Goal: Task Accomplishment & Management: Use online tool/utility

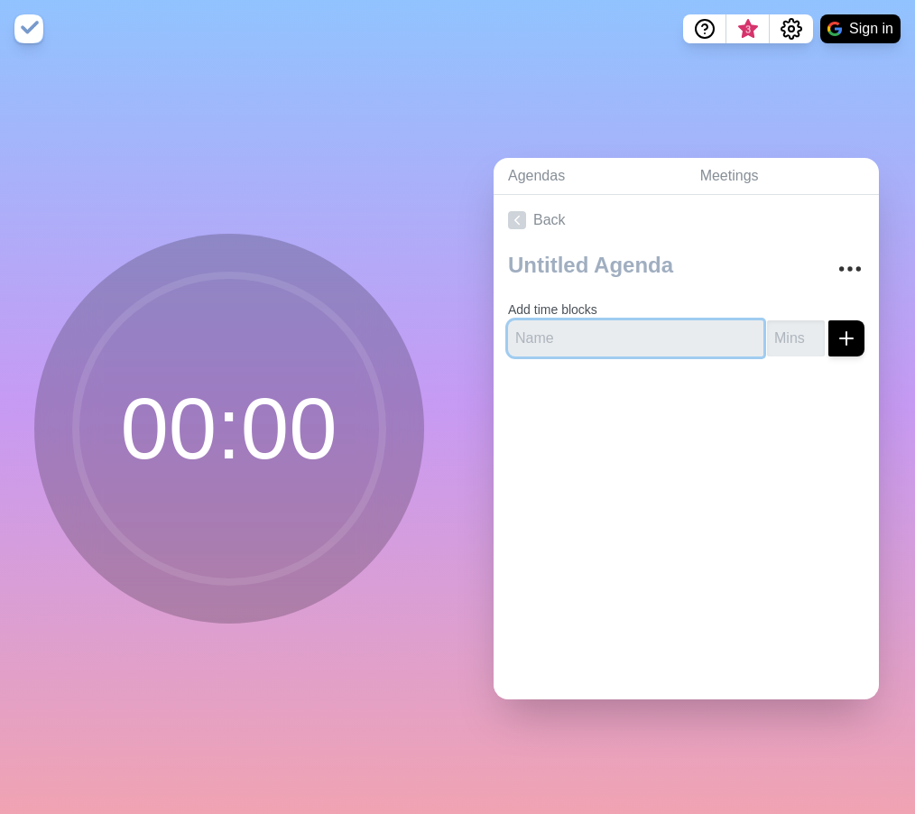
click at [577, 329] on input "text" at bounding box center [635, 338] width 255 height 36
type input "Doubles"
click at [767, 334] on input "number" at bounding box center [796, 338] width 58 height 36
click at [785, 332] on input "-1" at bounding box center [796, 338] width 58 height 36
click at [785, 341] on input "-2" at bounding box center [796, 338] width 58 height 36
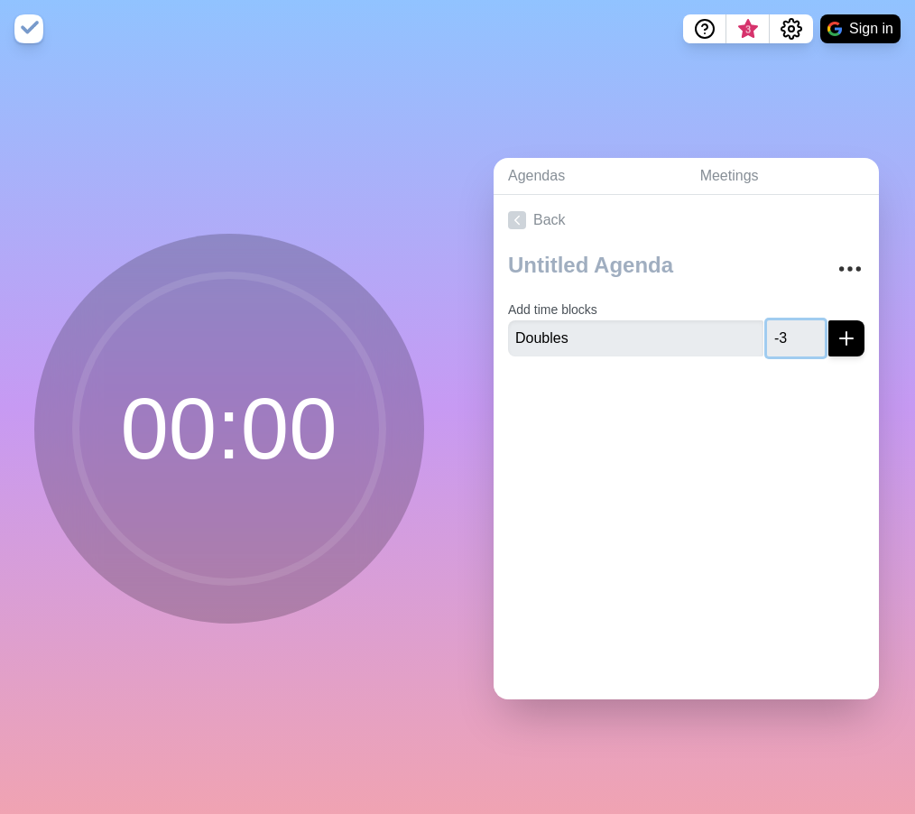
click at [785, 341] on input "-3" at bounding box center [796, 338] width 58 height 36
click at [787, 340] on input "-4" at bounding box center [796, 338] width 58 height 36
click at [787, 320] on input "-4" at bounding box center [796, 338] width 58 height 36
click at [785, 326] on input "-3" at bounding box center [796, 338] width 58 height 36
click at [785, 326] on input "-2" at bounding box center [796, 338] width 58 height 36
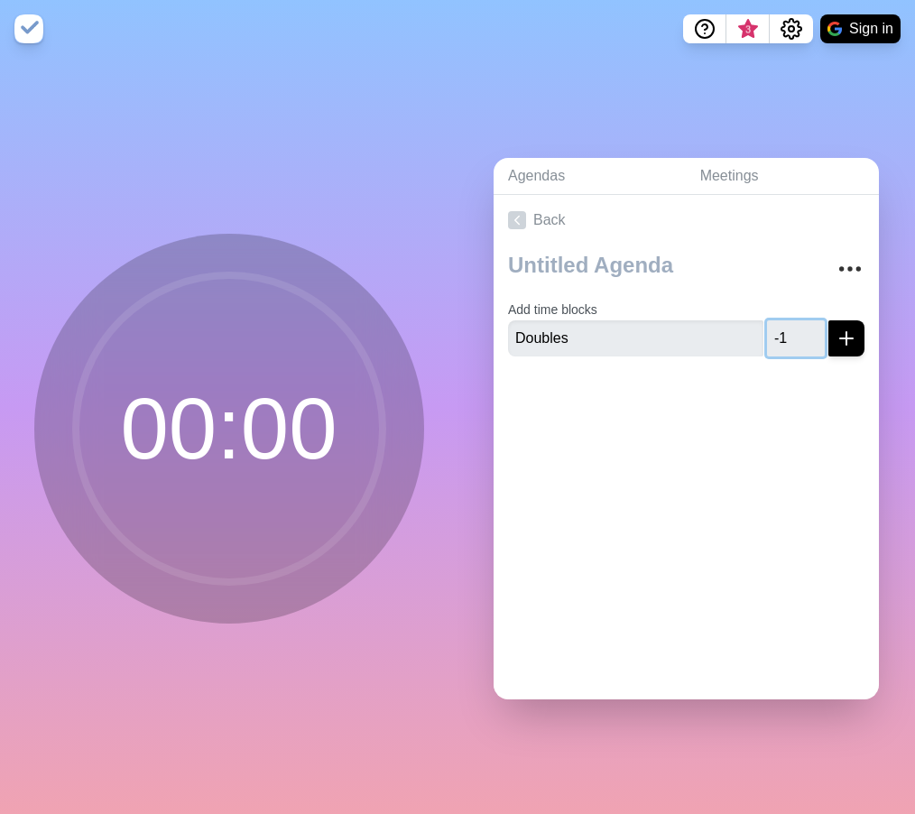
click at [785, 326] on input "-1" at bounding box center [796, 338] width 58 height 36
click at [785, 326] on input "0" at bounding box center [796, 338] width 58 height 36
click at [785, 326] on input "1" at bounding box center [796, 338] width 58 height 36
click at [785, 326] on input "2" at bounding box center [796, 338] width 58 height 36
click at [785, 326] on input "3" at bounding box center [796, 338] width 58 height 36
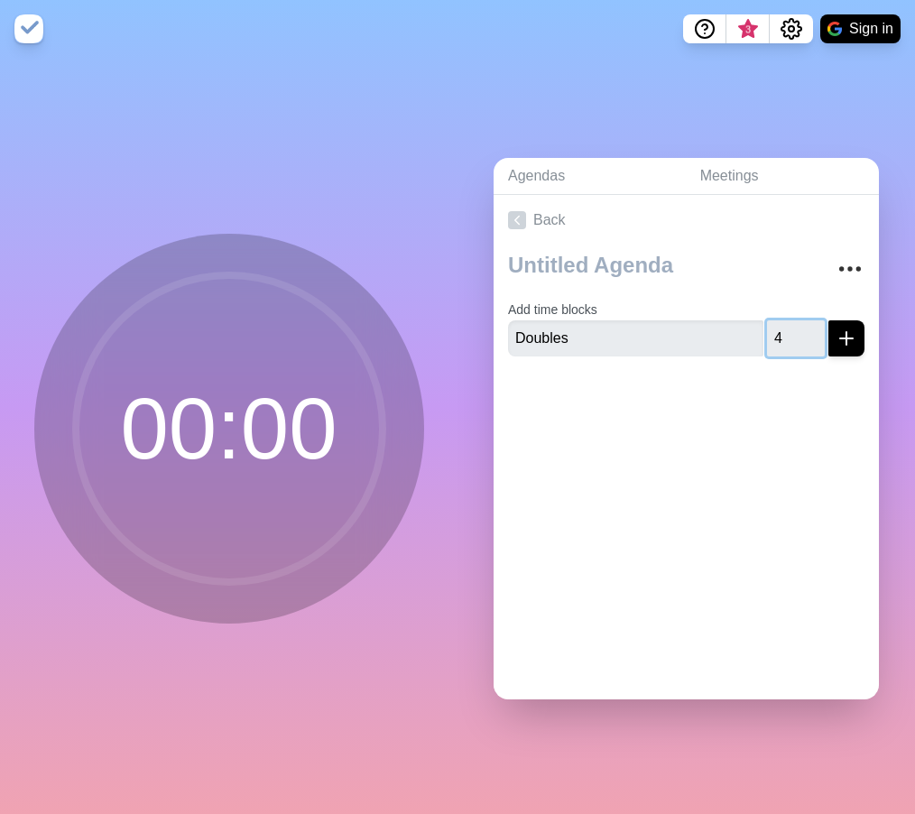
click at [785, 326] on input "4" at bounding box center [796, 338] width 58 height 36
click at [785, 326] on input "5" at bounding box center [796, 338] width 58 height 36
click at [785, 326] on input "6" at bounding box center [796, 338] width 58 height 36
click at [787, 326] on input "7" at bounding box center [796, 338] width 58 height 36
type input "8"
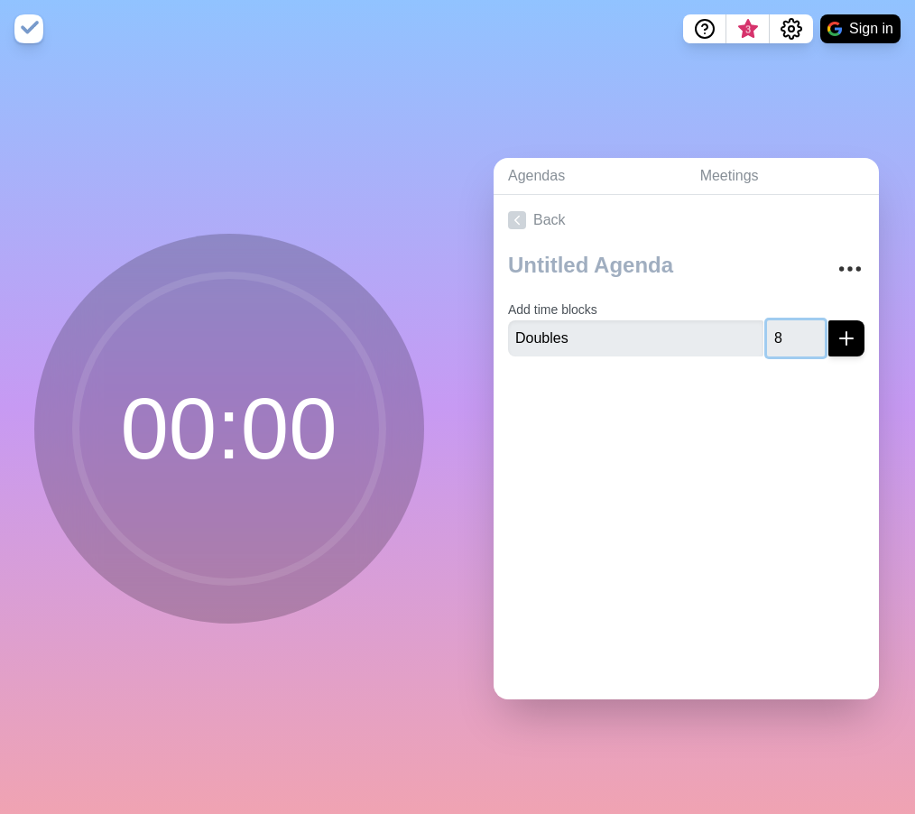
click at [785, 326] on input "8" at bounding box center [796, 338] width 58 height 36
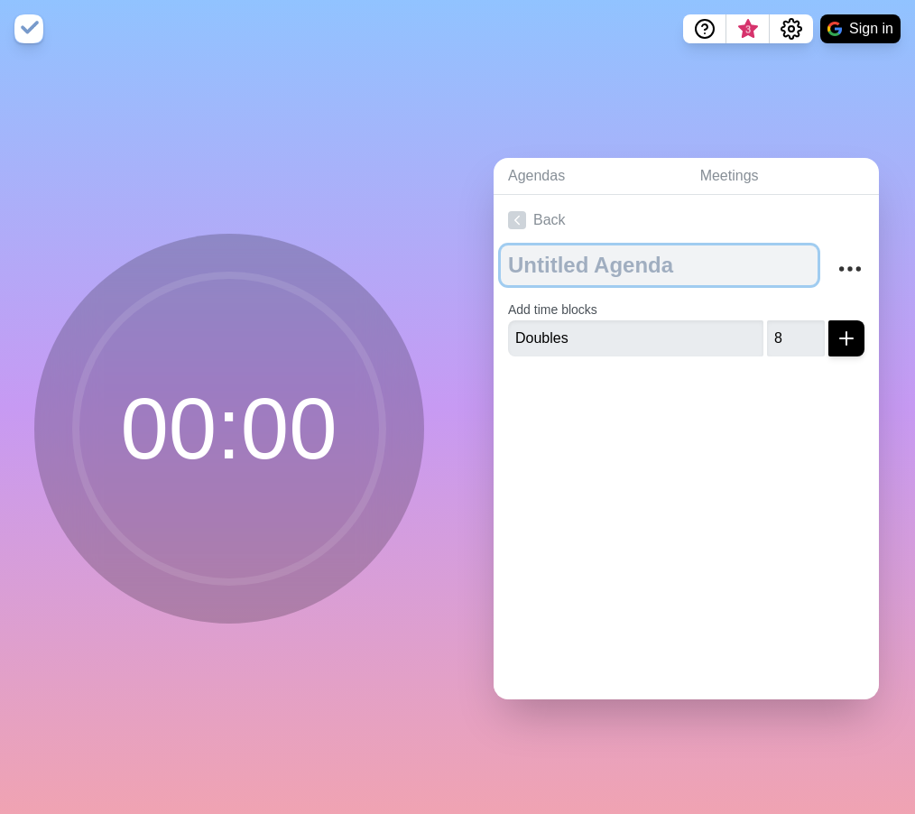
click at [639, 260] on textarea at bounding box center [659, 265] width 317 height 40
type textarea "Manager huddle"
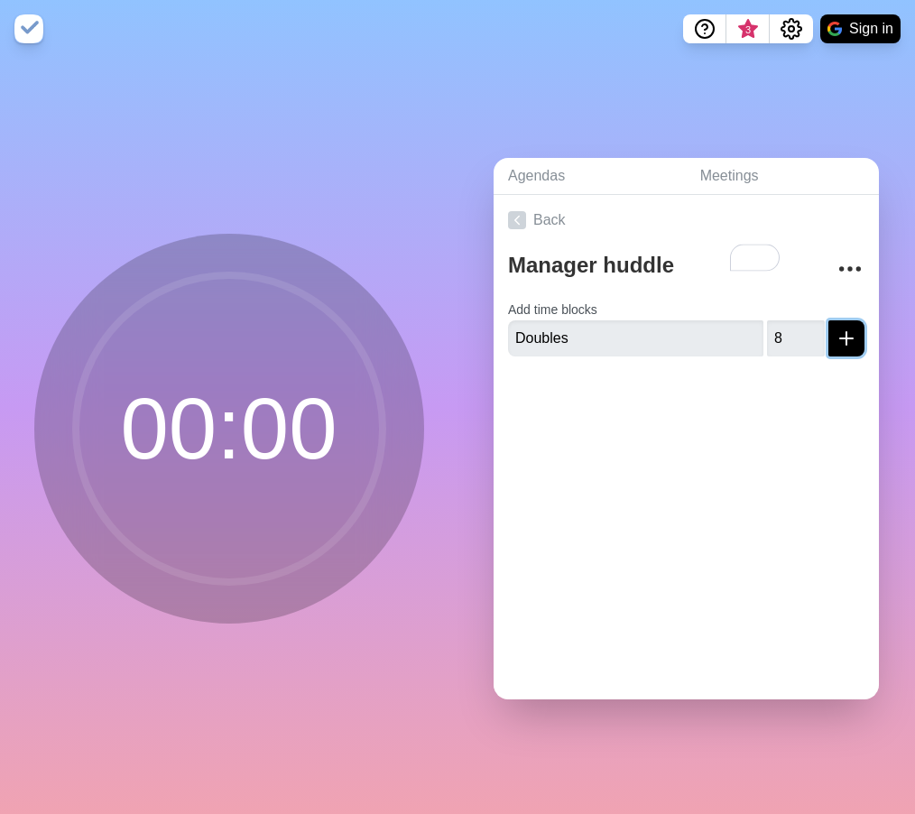
click at [836, 328] on icon "submit" at bounding box center [847, 339] width 22 height 22
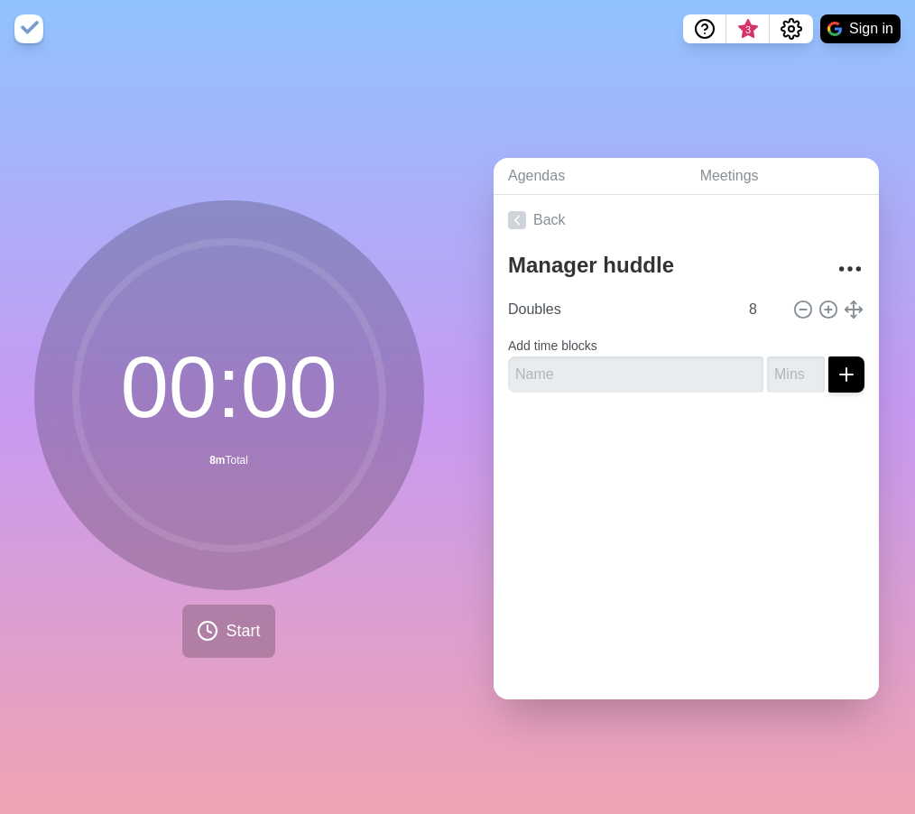
click at [254, 420] on circle at bounding box center [229, 395] width 307 height 307
click at [226, 619] on span "Start" at bounding box center [243, 631] width 34 height 24
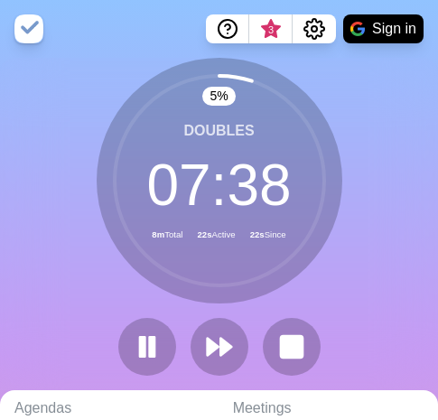
click at [438, 431] on html "3 Sign in 5 % Doubles 07 : 38 8m Total 22s Active 22s Since Agendas Meetings Ba…" at bounding box center [219, 355] width 438 height 711
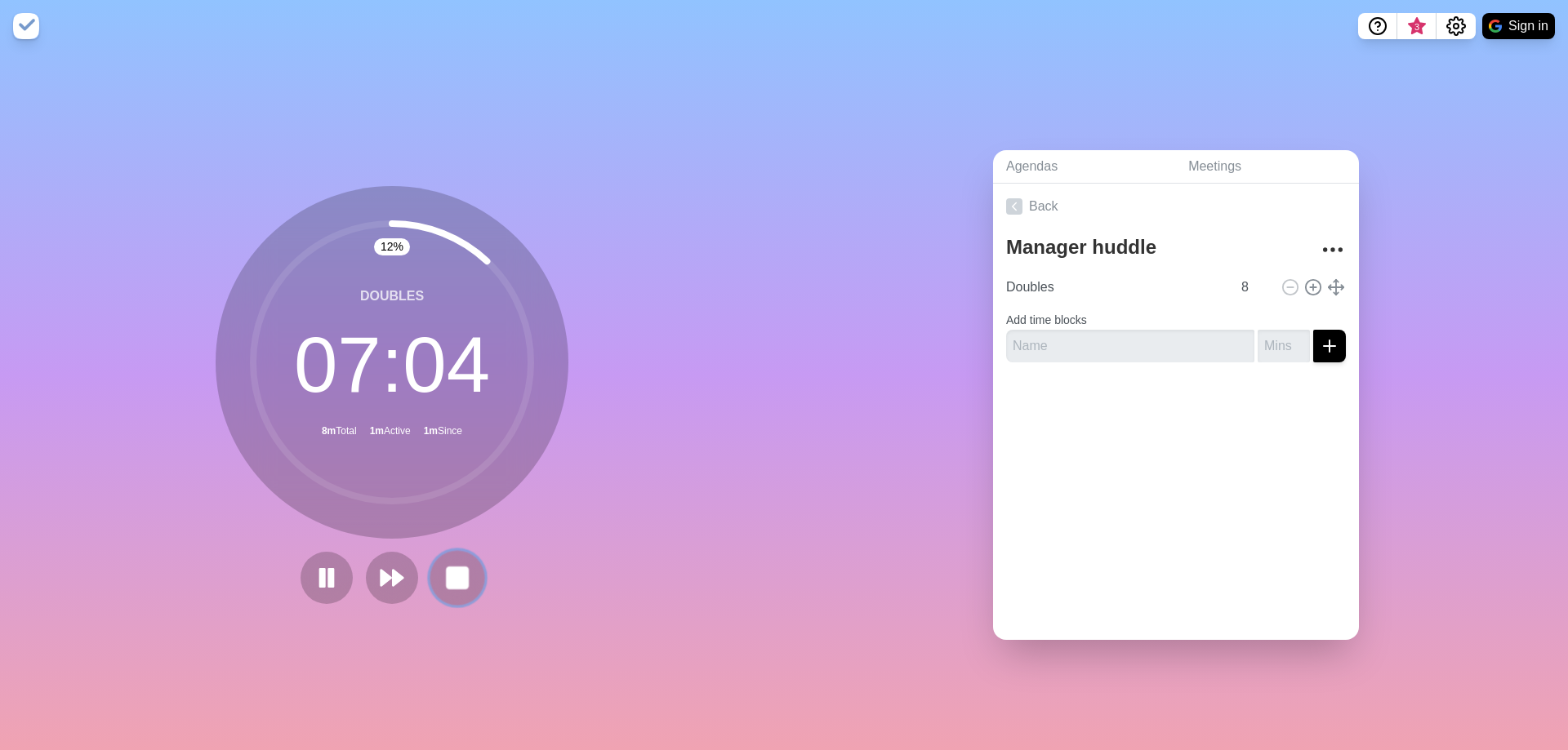
click at [455, 578] on rect at bounding box center [457, 577] width 21 height 21
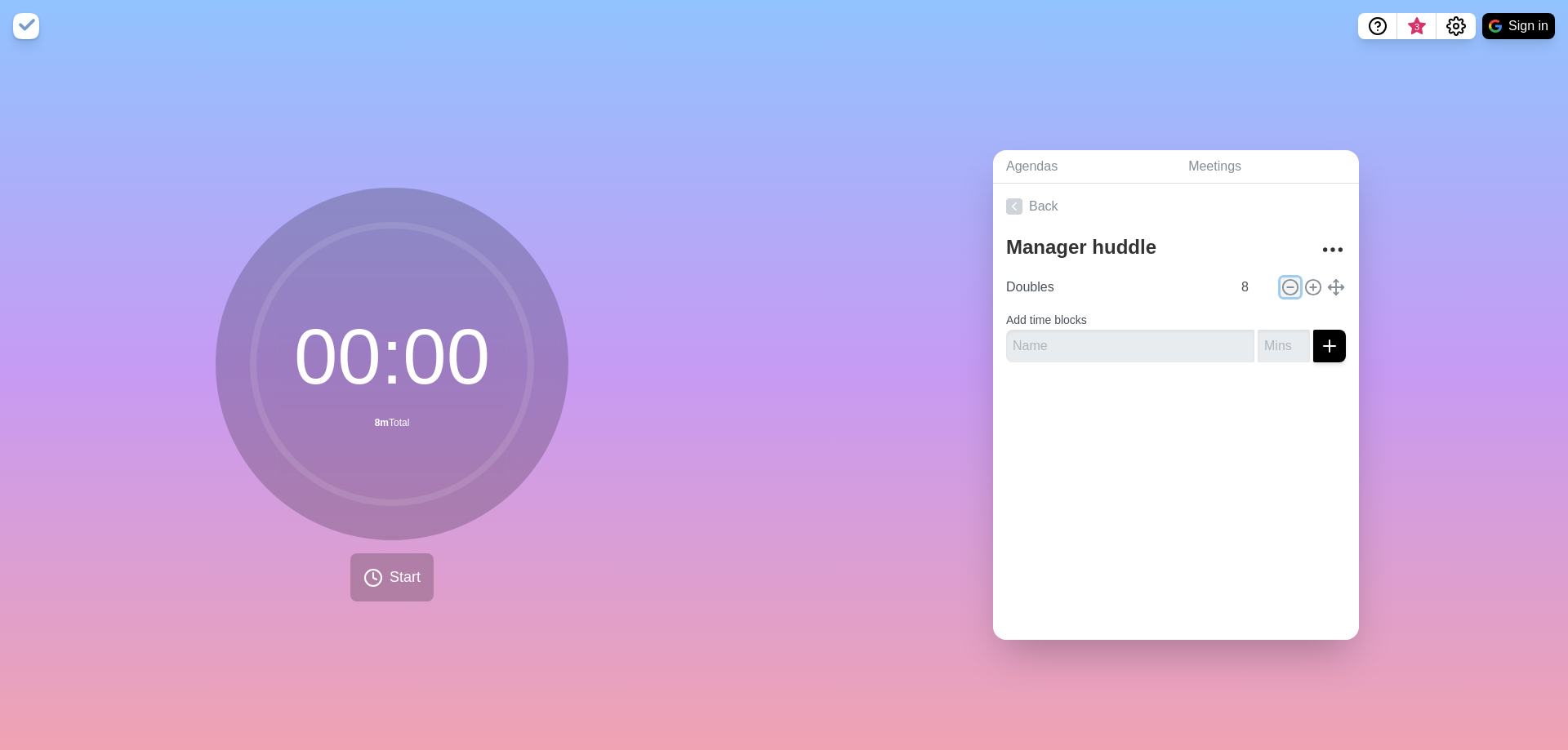
click at [827, 287] on icon at bounding box center [1290, 288] width 18 height 18
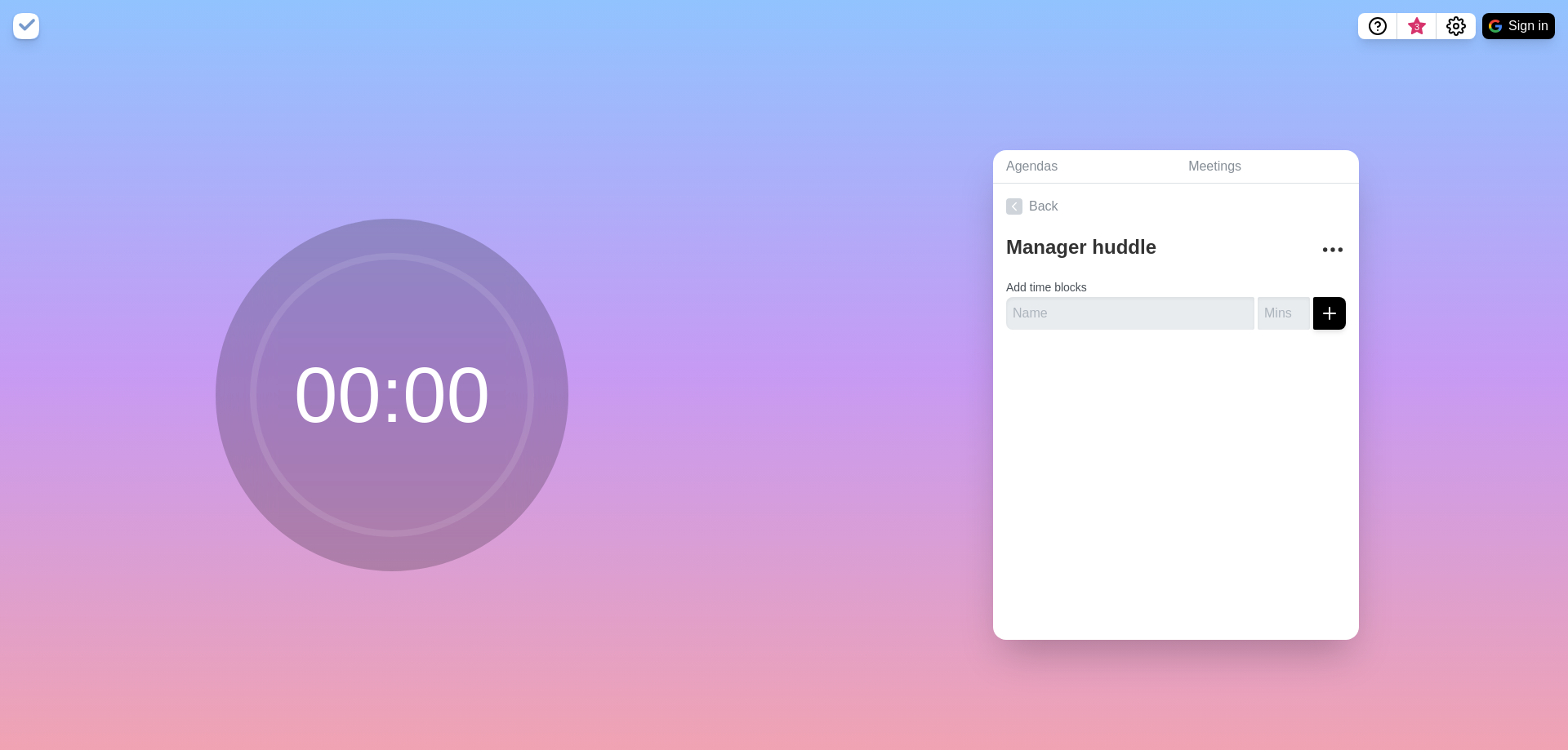
click at [827, 287] on form "Add time blocks" at bounding box center [1175, 300] width 339 height 59
click at [827, 281] on form "Add time blocks" at bounding box center [1175, 300] width 339 height 59
click at [827, 312] on input "text" at bounding box center [1130, 313] width 248 height 33
type input "Doubles"
click at [827, 297] on input "number" at bounding box center [1284, 313] width 52 height 33
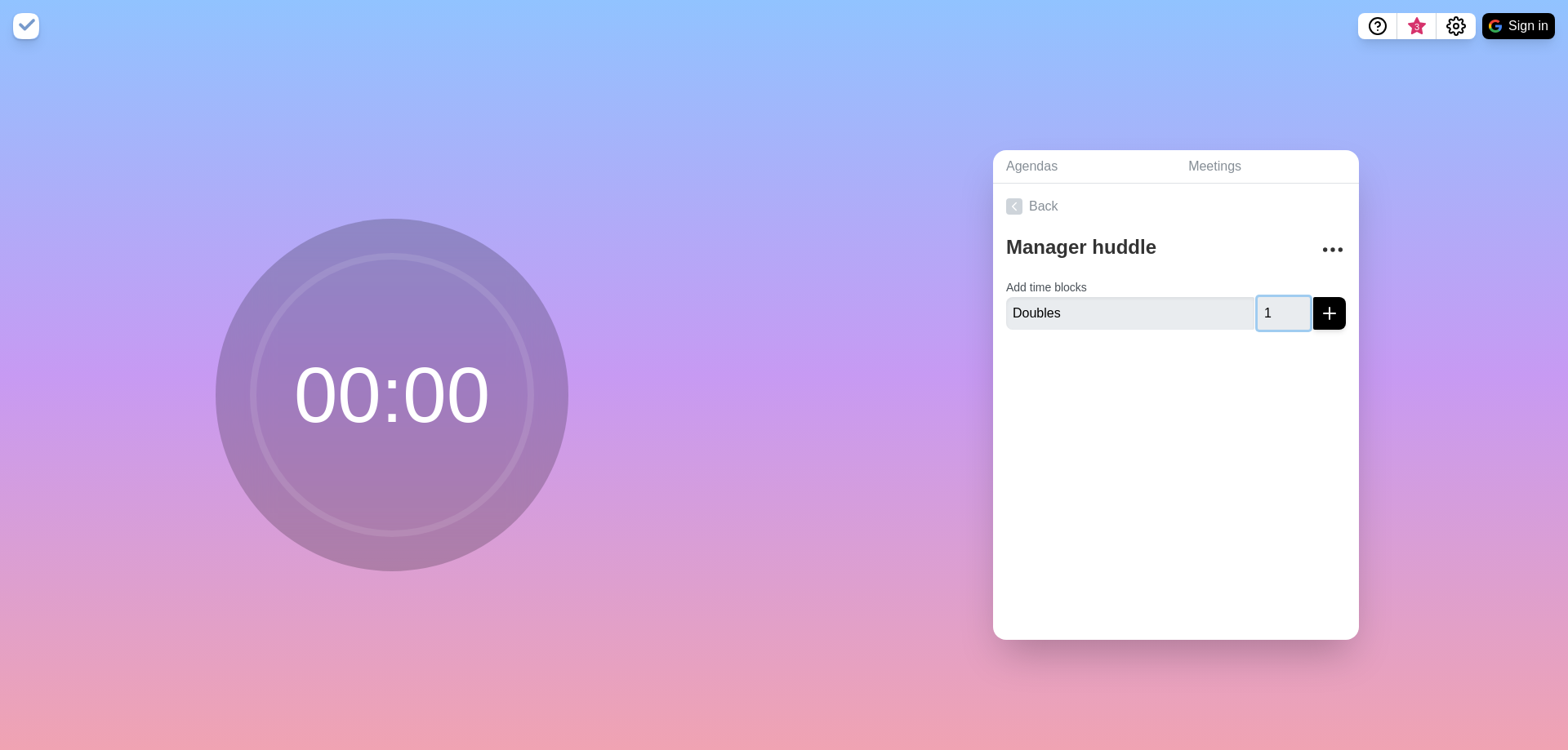
click at [827, 298] on input "1" at bounding box center [1284, 313] width 52 height 33
click at [827, 300] on input "2" at bounding box center [1284, 313] width 52 height 33
click at [827, 300] on input "3" at bounding box center [1284, 313] width 52 height 33
click at [827, 300] on input "4" at bounding box center [1284, 313] width 52 height 33
type input "5"
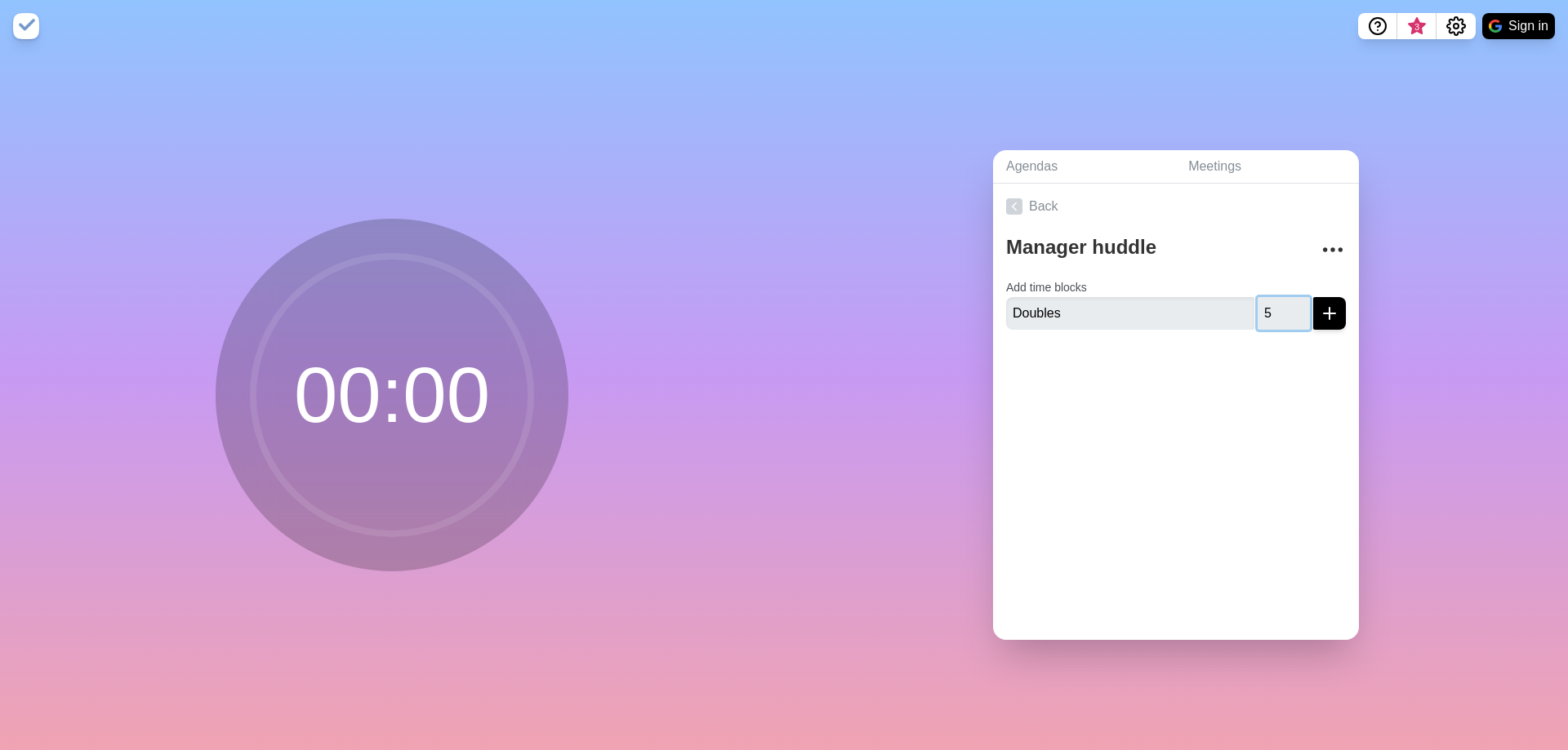
click at [827, 300] on input "5" at bounding box center [1284, 313] width 52 height 33
click at [827, 313] on icon "submit" at bounding box center [1329, 314] width 20 height 20
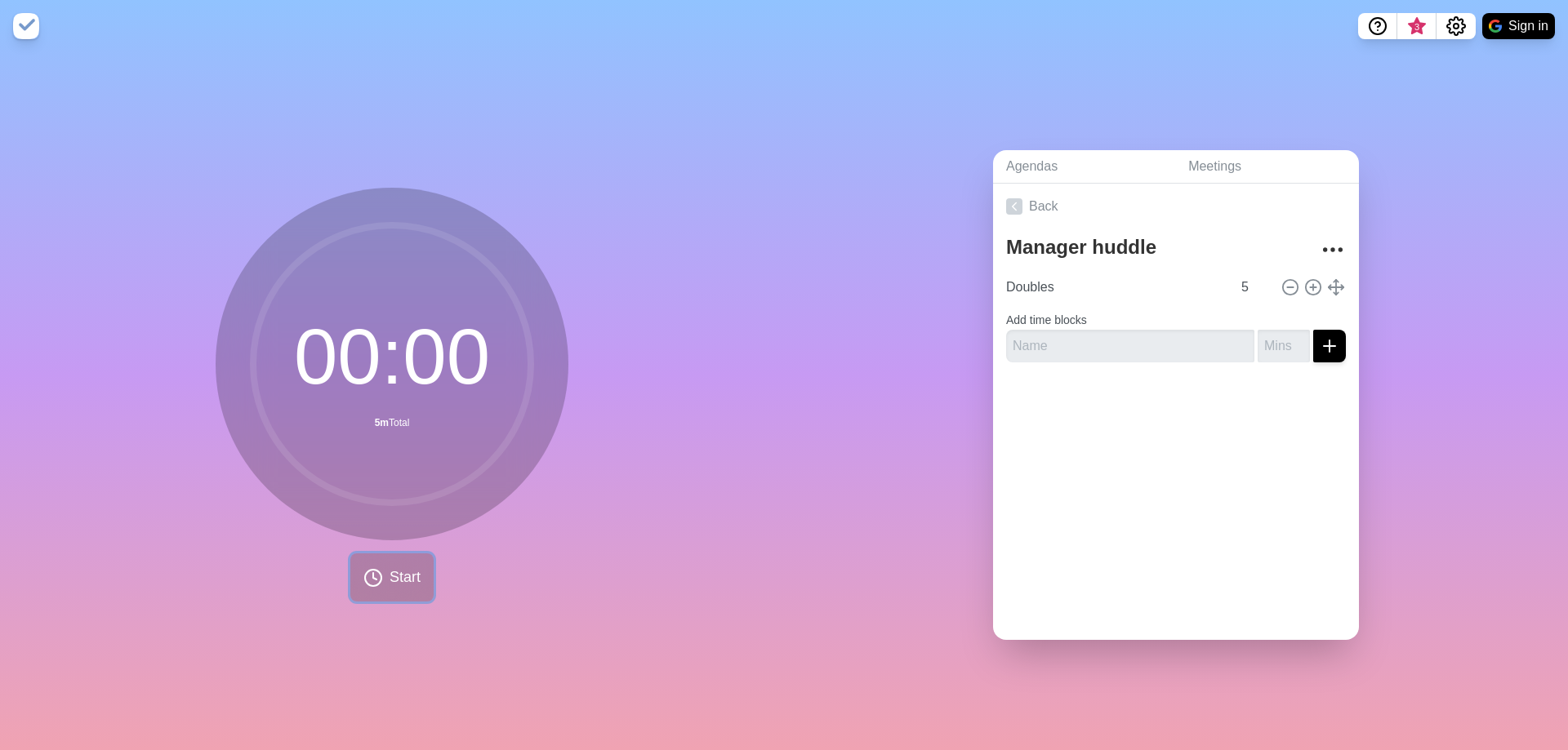
click at [399, 573] on span "Start" at bounding box center [404, 577] width 31 height 22
